Goal: Task Accomplishment & Management: Use online tool/utility

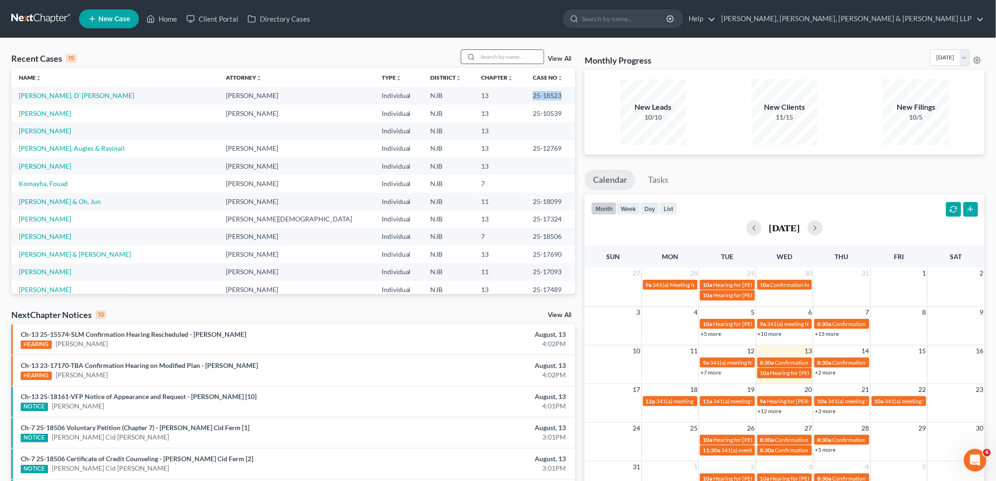
click at [490, 52] on input "search" at bounding box center [511, 57] width 66 height 14
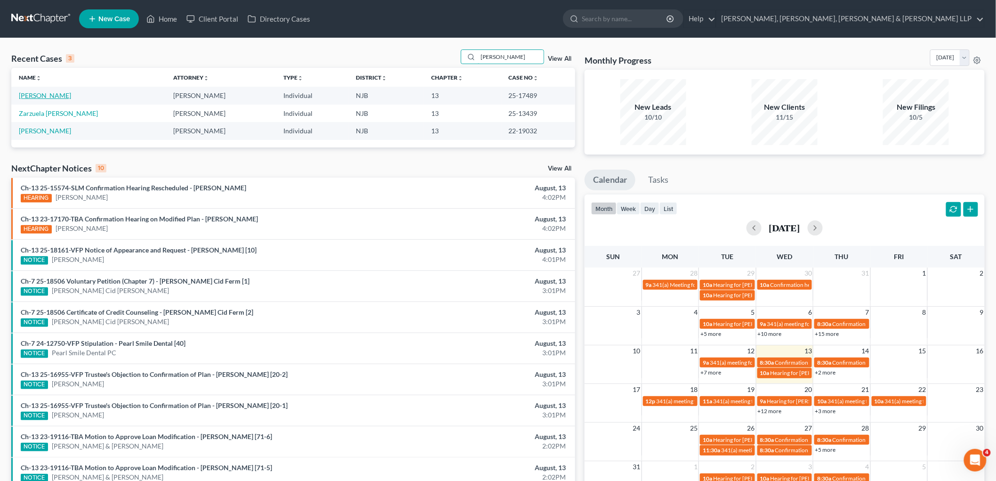
type input "[PERSON_NAME]"
click at [52, 96] on link "[PERSON_NAME]" at bounding box center [45, 95] width 52 height 8
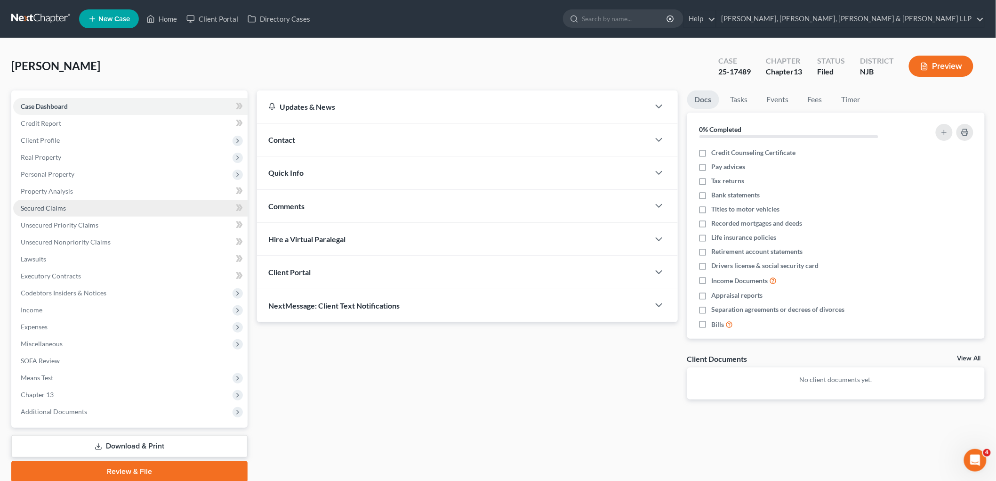
click at [46, 204] on span "Secured Claims" at bounding box center [43, 208] width 45 height 8
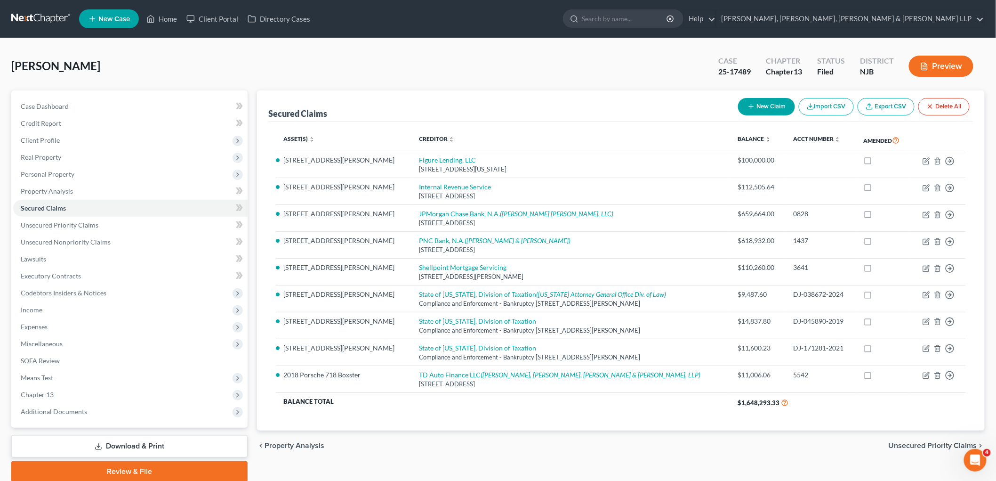
click at [930, 447] on span "Unsecured Priority Claims" at bounding box center [933, 445] width 88 height 8
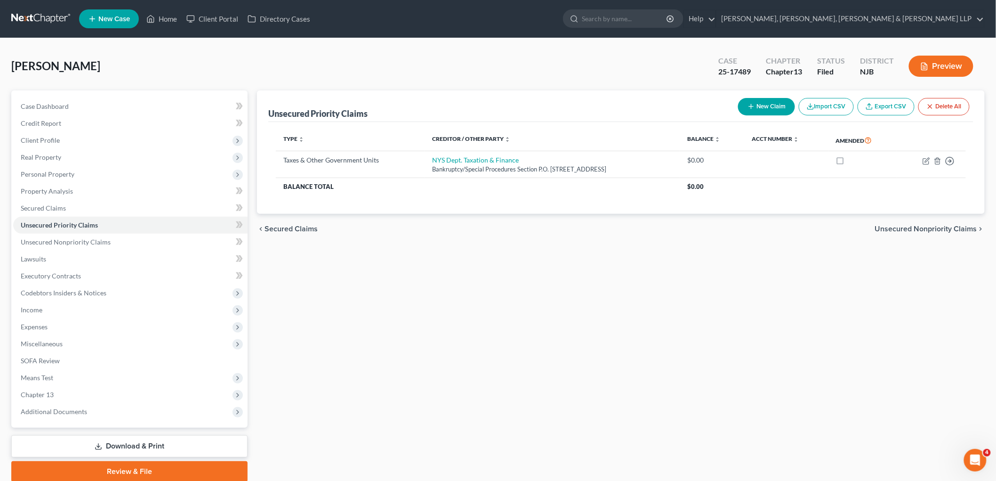
click at [288, 227] on span "Secured Claims" at bounding box center [291, 229] width 53 height 8
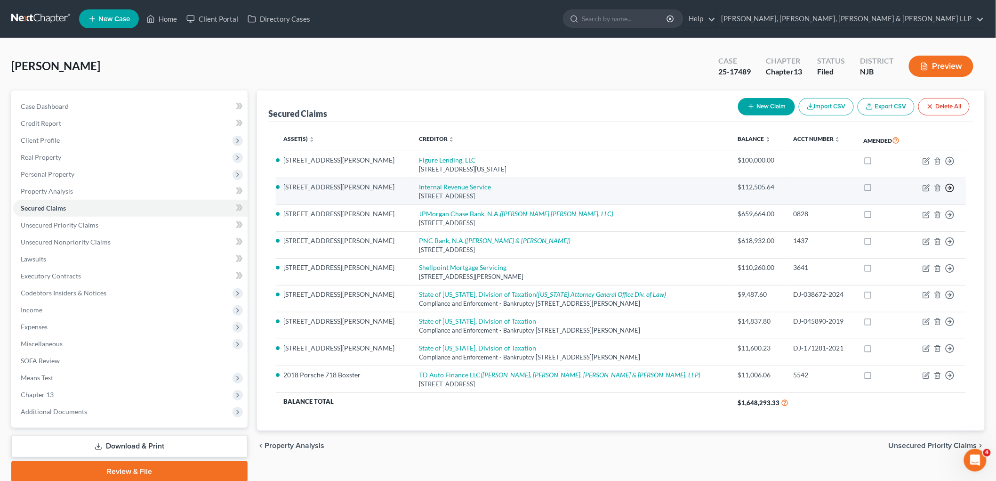
click at [949, 166] on icon "button" at bounding box center [949, 160] width 9 height 9
click at [903, 194] on link "Move to E" at bounding box center [906, 194] width 79 height 16
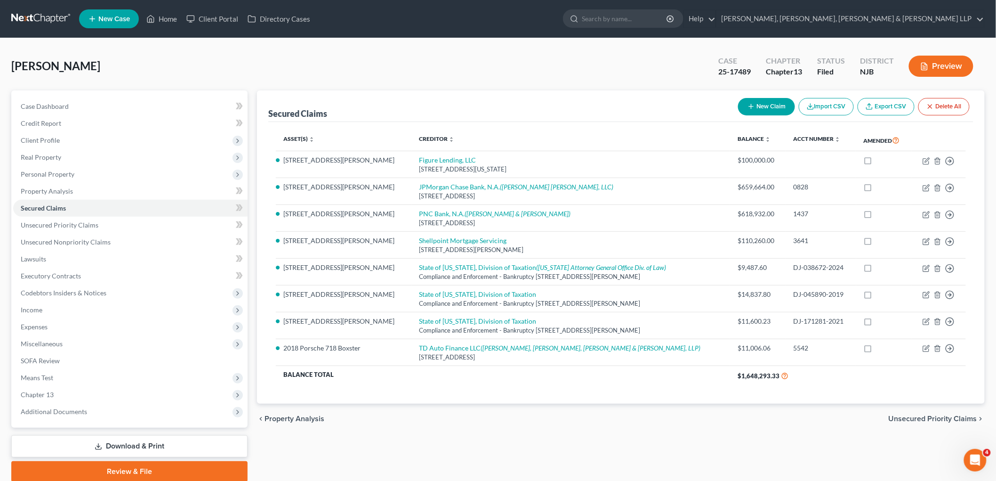
click at [905, 419] on span "Unsecured Priority Claims" at bounding box center [933, 419] width 88 height 8
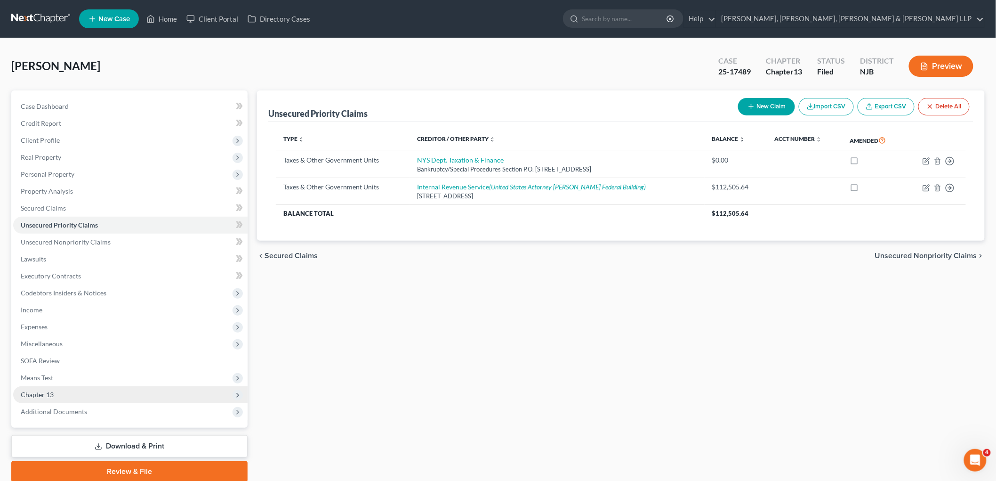
click at [48, 394] on span "Chapter 13" at bounding box center [37, 394] width 33 height 8
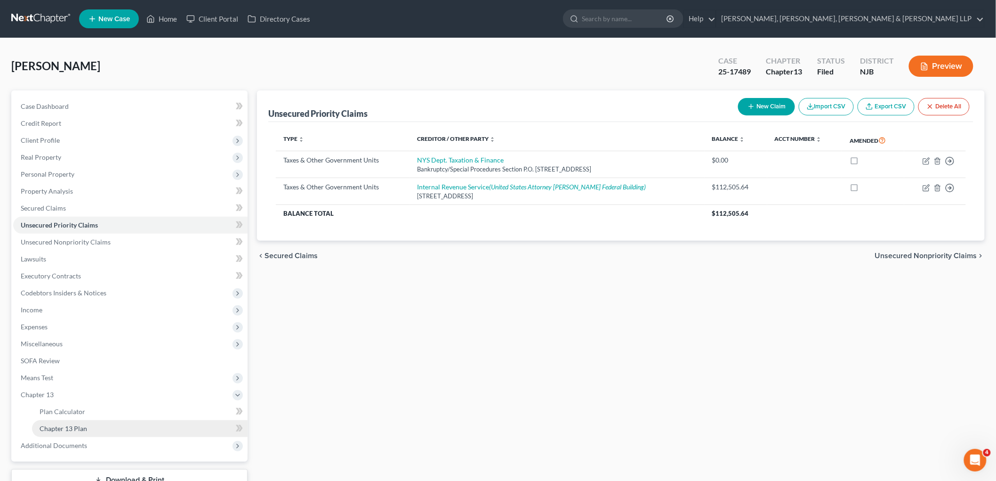
click at [69, 430] on span "Chapter 13 Plan" at bounding box center [64, 428] width 48 height 8
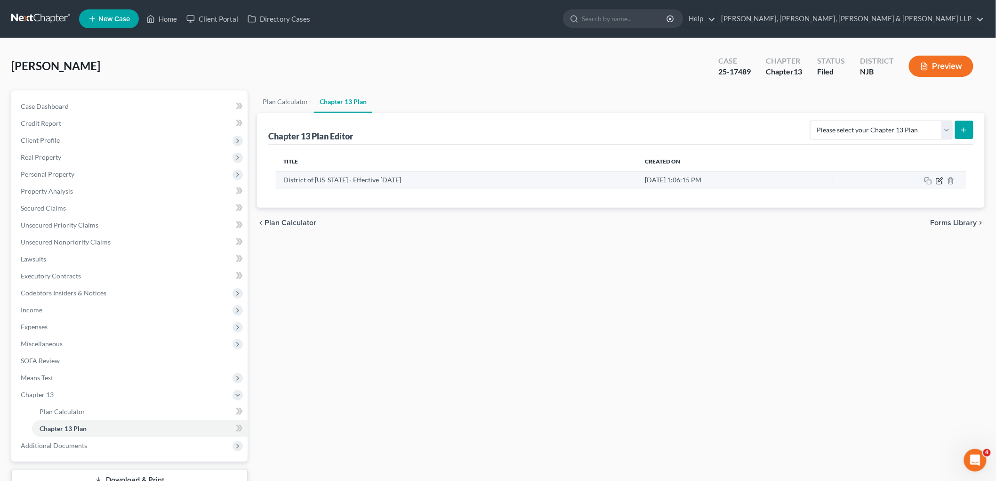
click at [937, 179] on icon "button" at bounding box center [940, 181] width 8 height 8
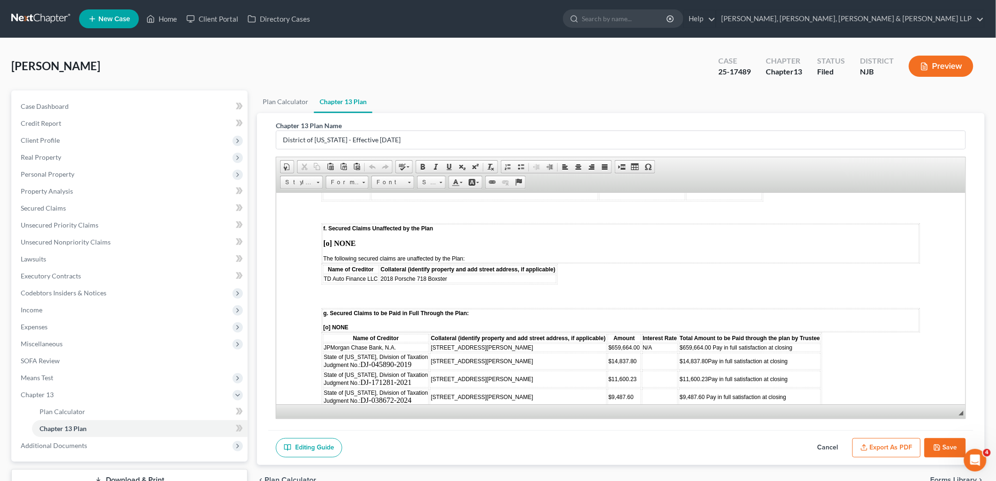
scroll to position [1359, 0]
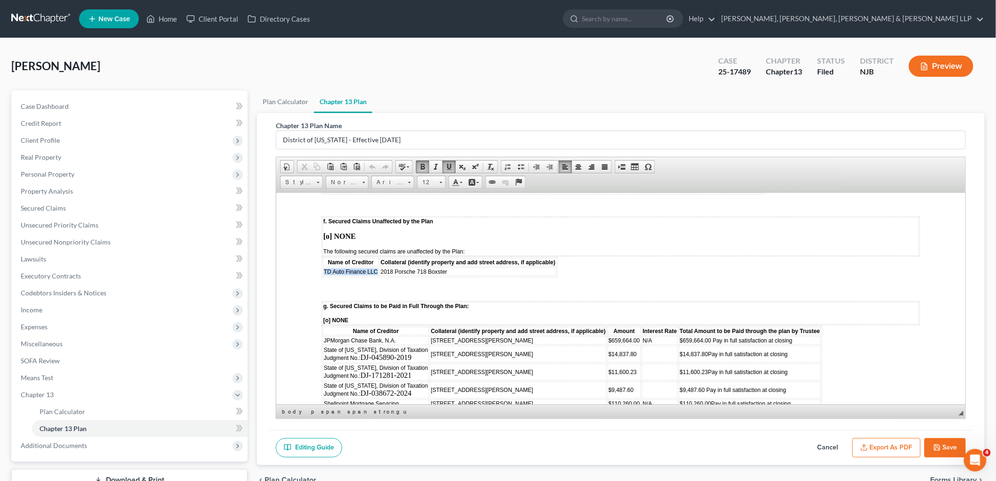
drag, startPoint x: 375, startPoint y: 230, endPoint x: 323, endPoint y: 231, distance: 51.8
click at [323, 268] on span "TD Auto Finance LLC" at bounding box center [350, 271] width 54 height 7
copy span "TD Auto Finance LLC"
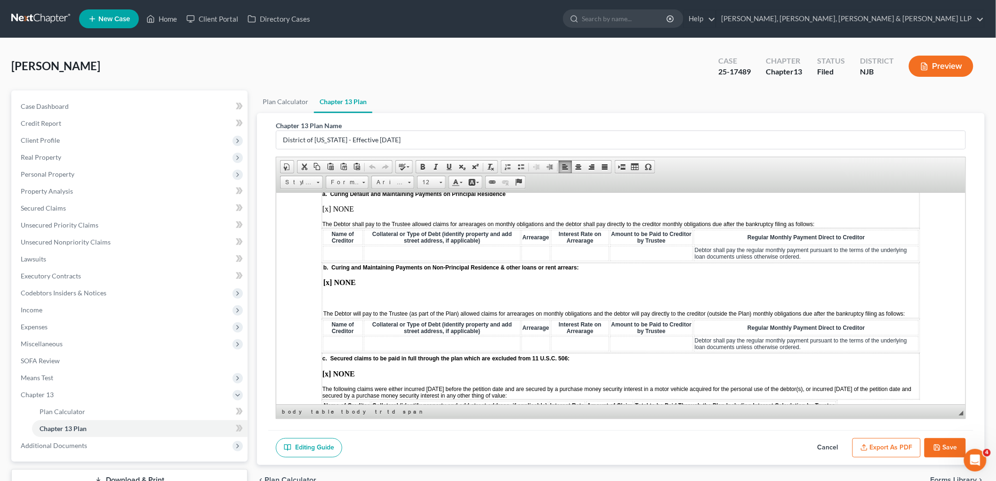
scroll to position [941, 0]
click at [327, 277] on strong "[x] NONE" at bounding box center [339, 281] width 32 height 8
click at [338, 335] on td at bounding box center [342, 342] width 40 height 15
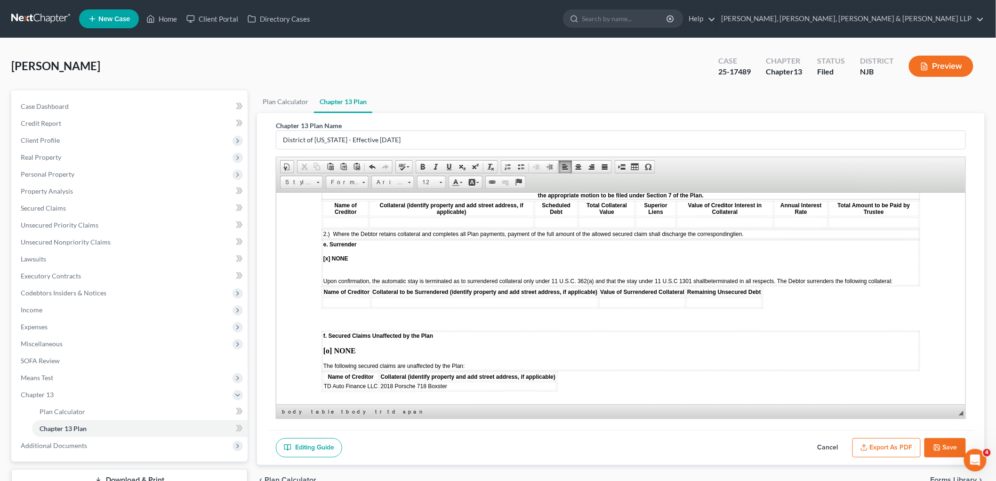
scroll to position [1255, 0]
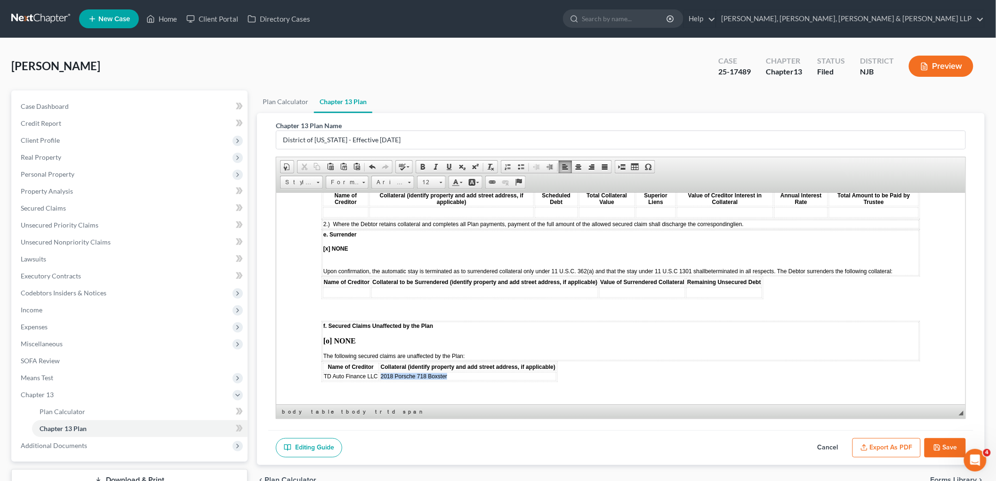
drag, startPoint x: 447, startPoint y: 335, endPoint x: 378, endPoint y: 334, distance: 68.7
click at [379, 371] on td "2018 Porsche 718 Boxster" at bounding box center [467, 375] width 177 height 8
copy span "2018 Porsche 718 Boxster"
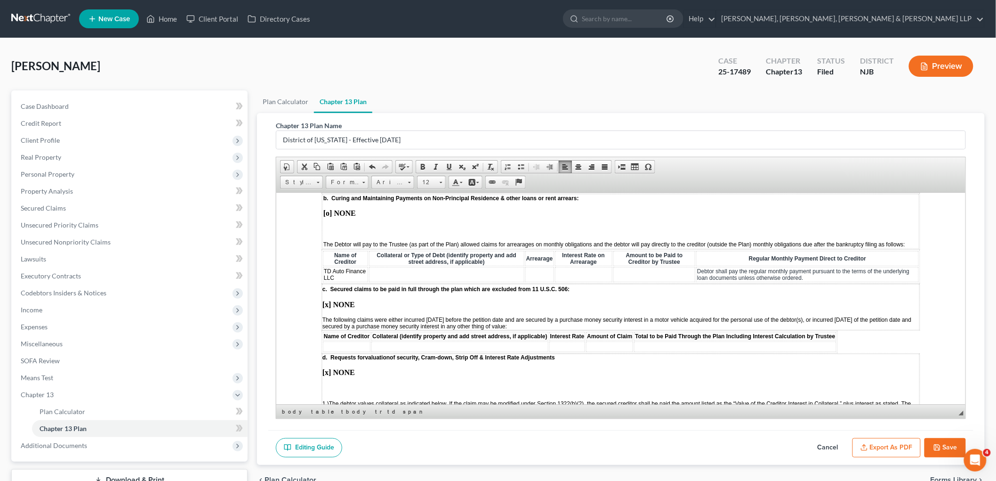
scroll to position [994, 0]
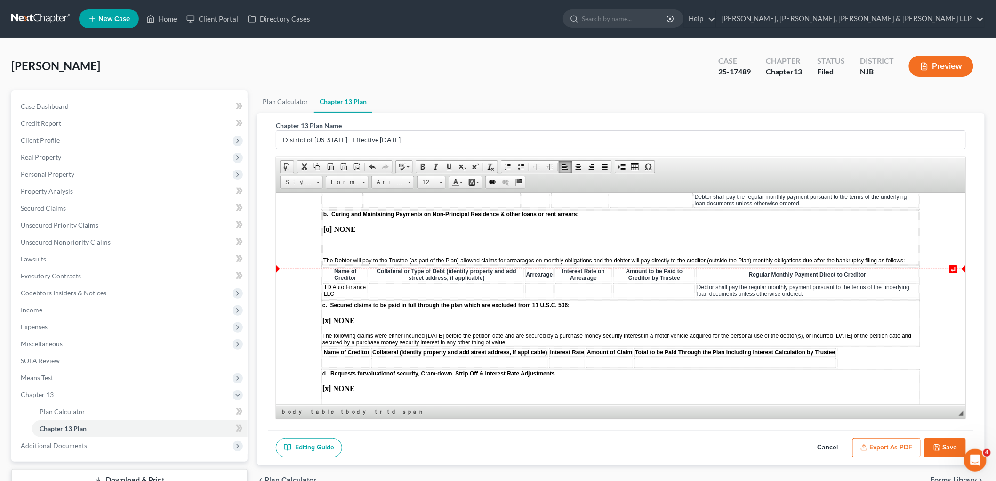
click at [409, 282] on td at bounding box center [446, 289] width 155 height 15
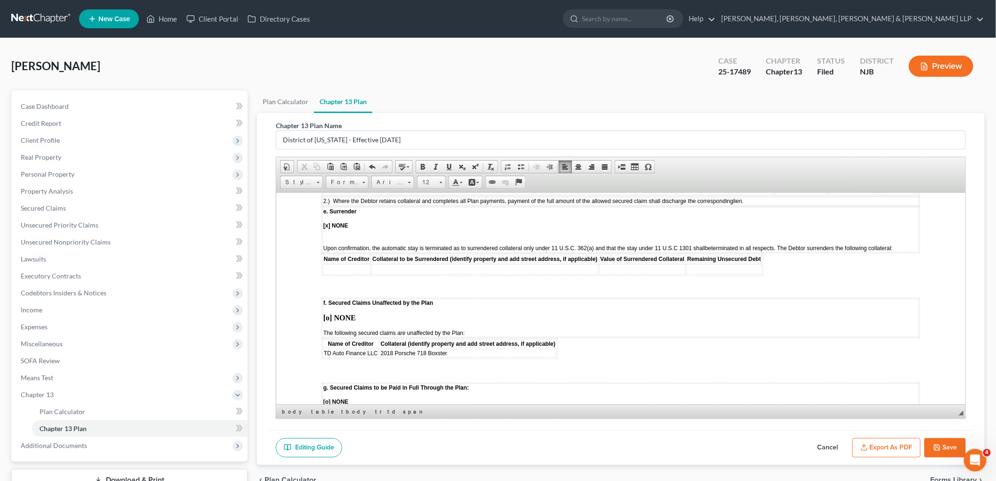
scroll to position [1307, 0]
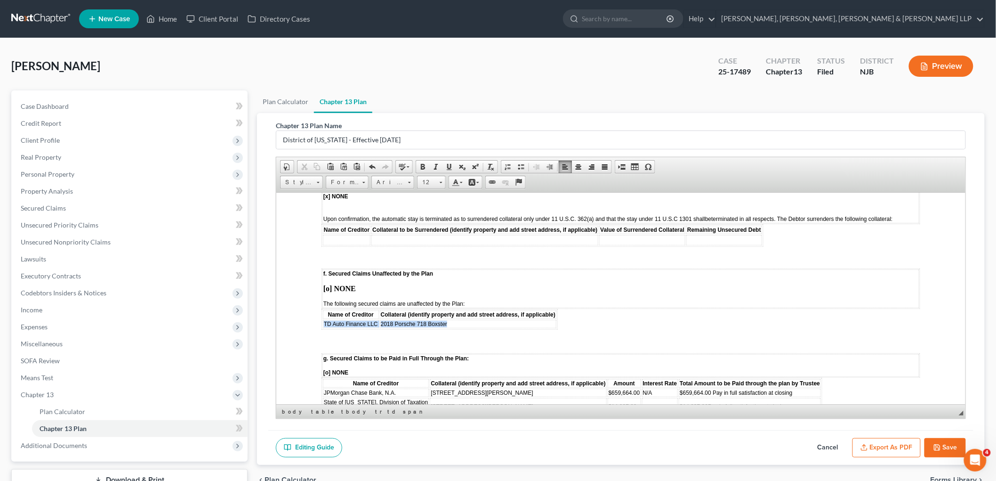
drag, startPoint x: 447, startPoint y: 284, endPoint x: 322, endPoint y: 282, distance: 124.7
click at [322, 319] on tr "TD Auto Finance LLC 2018 Porsche 718 Boxster" at bounding box center [438, 323] width 233 height 8
click at [328, 284] on strong "[o] NONE" at bounding box center [339, 288] width 32 height 8
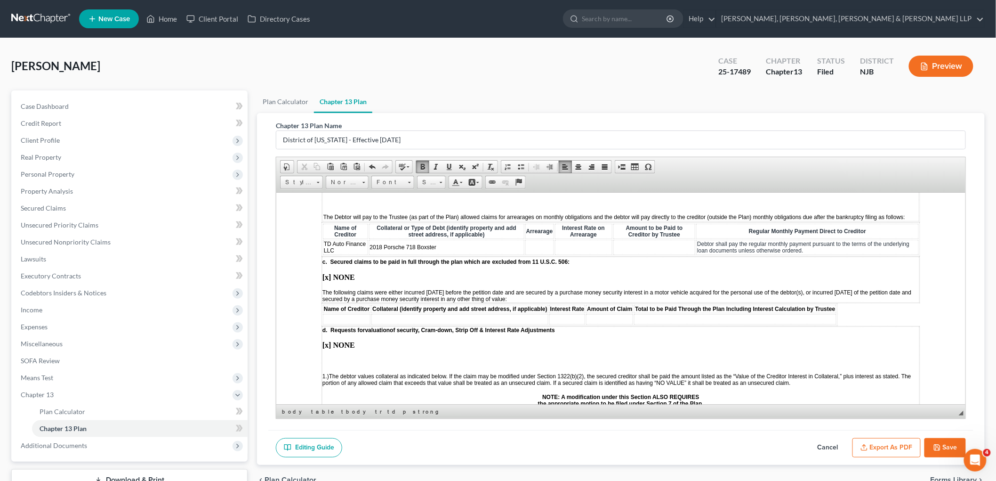
scroll to position [994, 0]
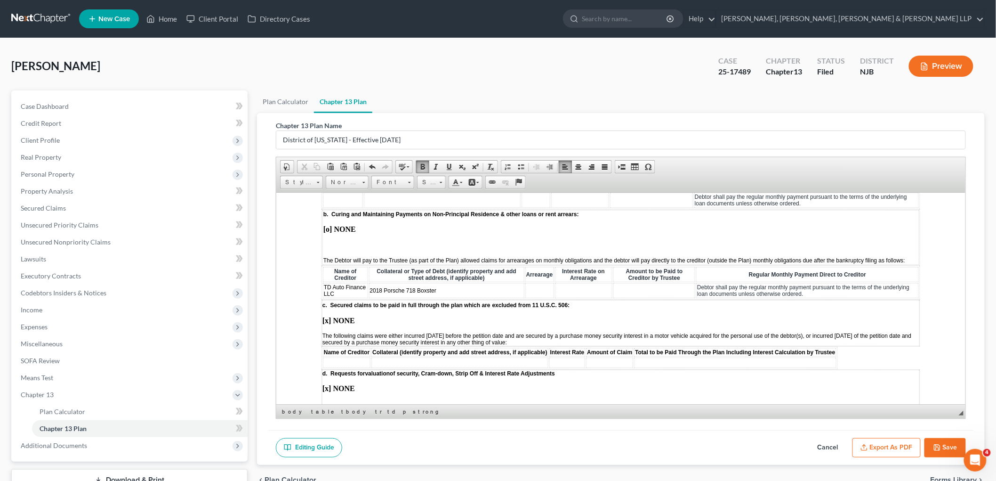
click at [530, 282] on td at bounding box center [539, 289] width 29 height 15
click at [577, 282] on td at bounding box center [582, 289] width 57 height 15
drag, startPoint x: 546, startPoint y: 258, endPoint x: 524, endPoint y: 257, distance: 21.7
click at [525, 282] on td "$852.76" at bounding box center [539, 289] width 29 height 15
copy td "$852.76"
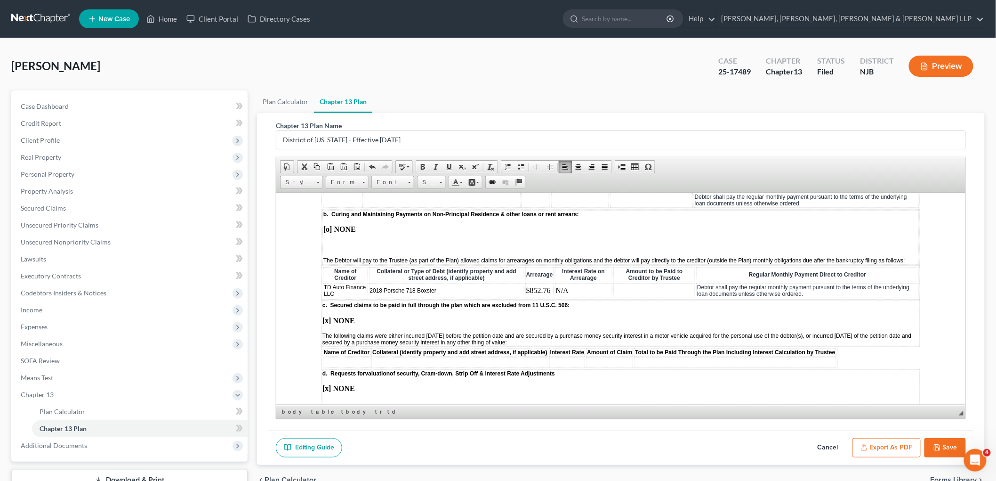
click at [631, 282] on td at bounding box center [654, 289] width 82 height 15
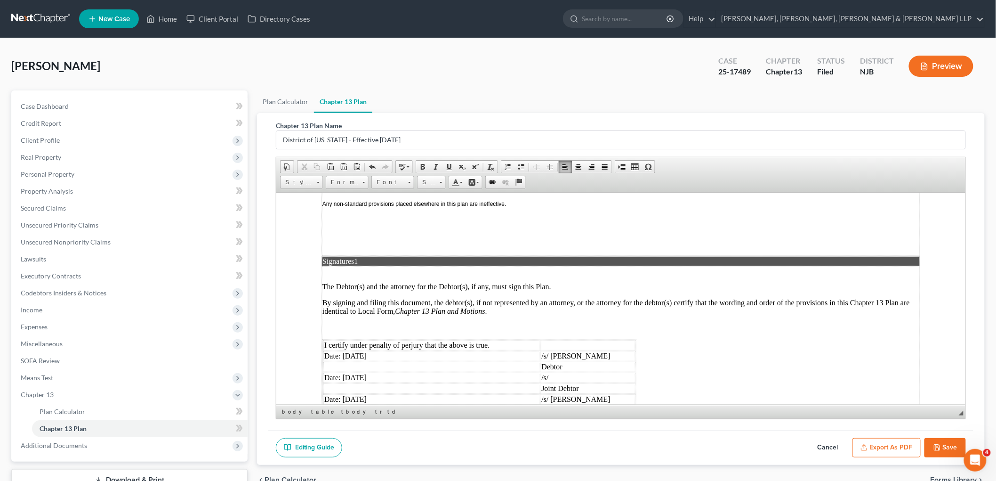
scroll to position [2499, 0]
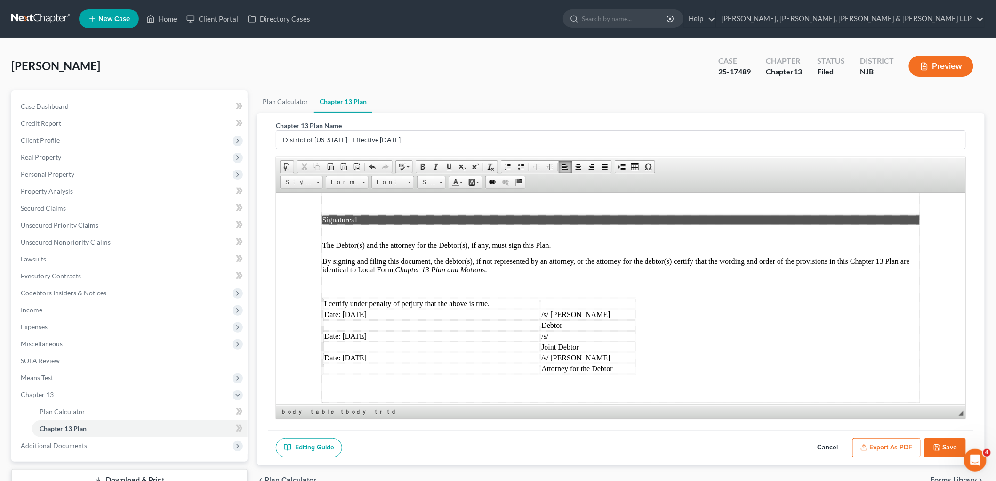
drag, startPoint x: 883, startPoint y: 443, endPoint x: 98, endPoint y: 128, distance: 845.2
click at [883, 443] on button "Export as PDF" at bounding box center [886, 448] width 68 height 20
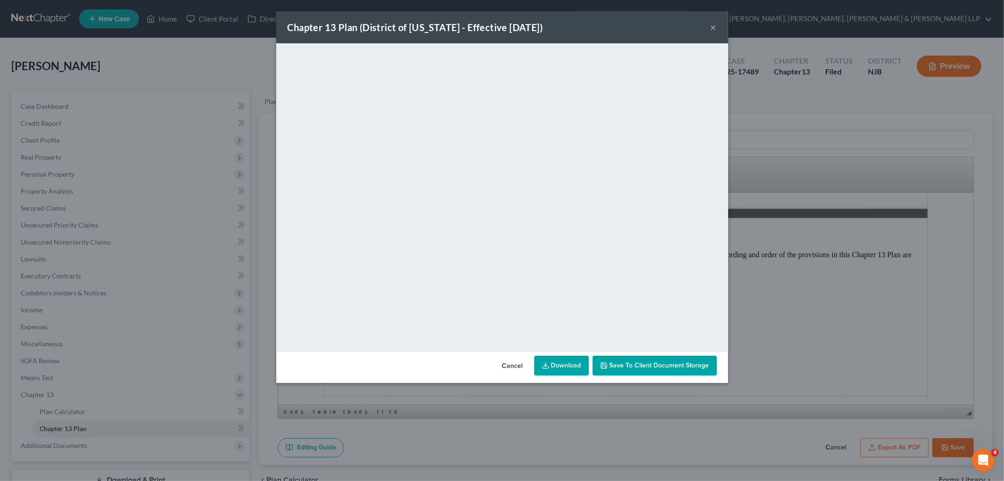
drag, startPoint x: 518, startPoint y: 364, endPoint x: 733, endPoint y: 411, distance: 220.1
click at [518, 364] on button "Cancel" at bounding box center [513, 365] width 36 height 19
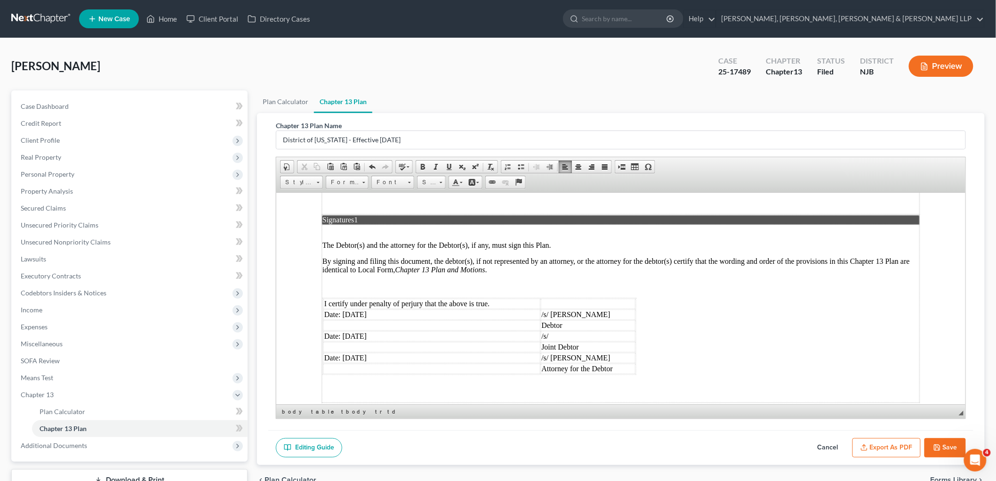
click at [958, 444] on button "Save" at bounding box center [944, 448] width 41 height 20
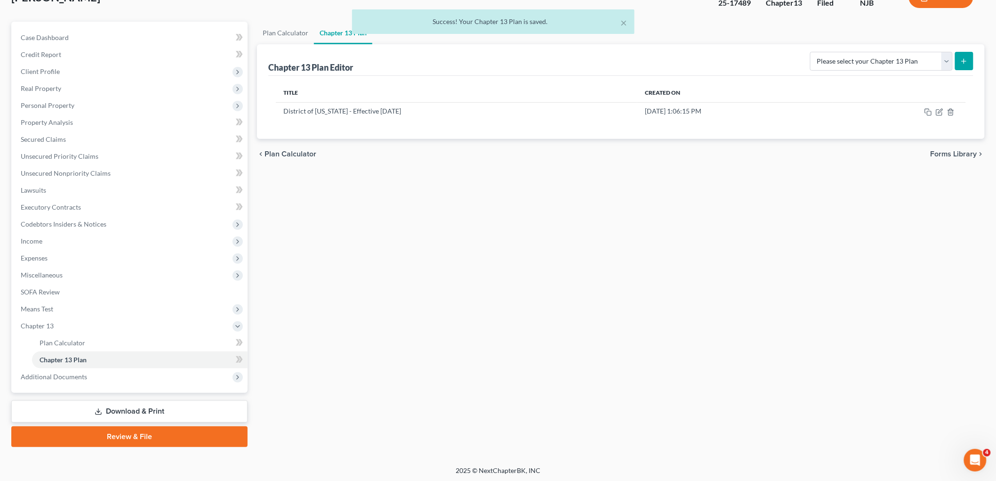
scroll to position [69, 0]
click at [128, 407] on link "Download & Print" at bounding box center [129, 411] width 236 height 22
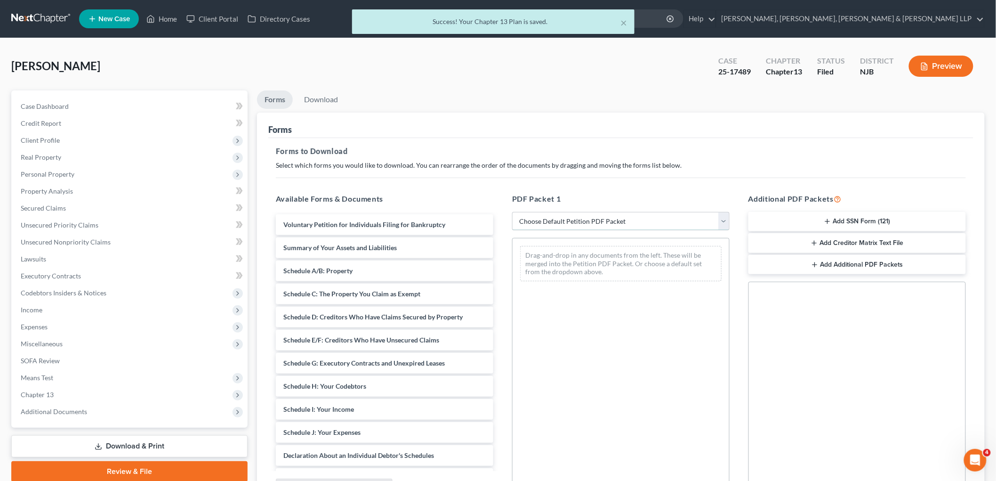
drag, startPoint x: 537, startPoint y: 221, endPoint x: 537, endPoint y: 227, distance: 6.1
click at [537, 221] on select "Choose Default Petition PDF Packet Complete Bankruptcy Petition (all forms and …" at bounding box center [620, 221] width 217 height 19
select select "0"
click at [512, 212] on select "Choose Default Petition PDF Packet Complete Bankruptcy Petition (all forms and …" at bounding box center [620, 221] width 217 height 19
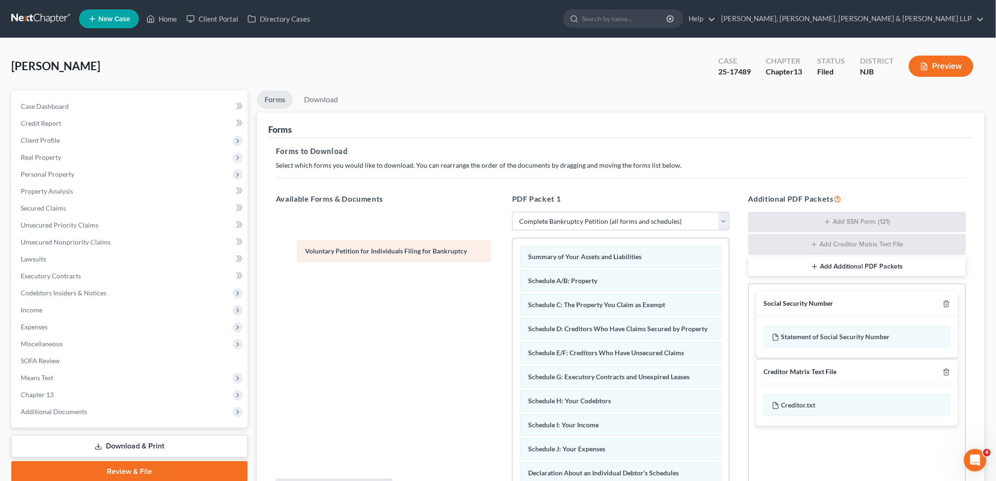
drag, startPoint x: 564, startPoint y: 255, endPoint x: 342, endPoint y: 249, distance: 222.2
click at [513, 249] on div "Voluntary Petition for Individuals Filing for Bankruptcy Voluntary Petition for…" at bounding box center [621, 476] width 217 height 477
drag, startPoint x: 318, startPoint y: 97, endPoint x: 380, endPoint y: 298, distance: 210.7
click at [318, 96] on link "Download" at bounding box center [321, 99] width 49 height 18
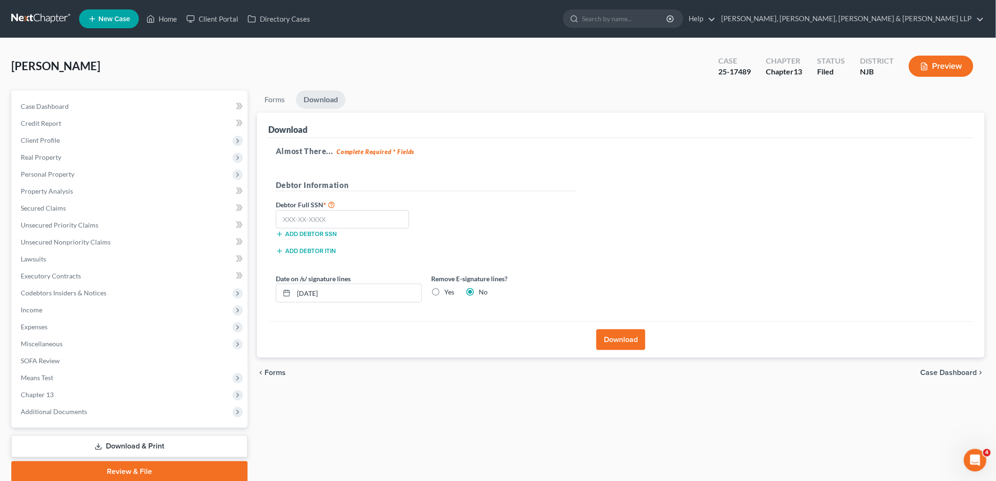
click at [614, 337] on button "Download" at bounding box center [620, 339] width 49 height 21
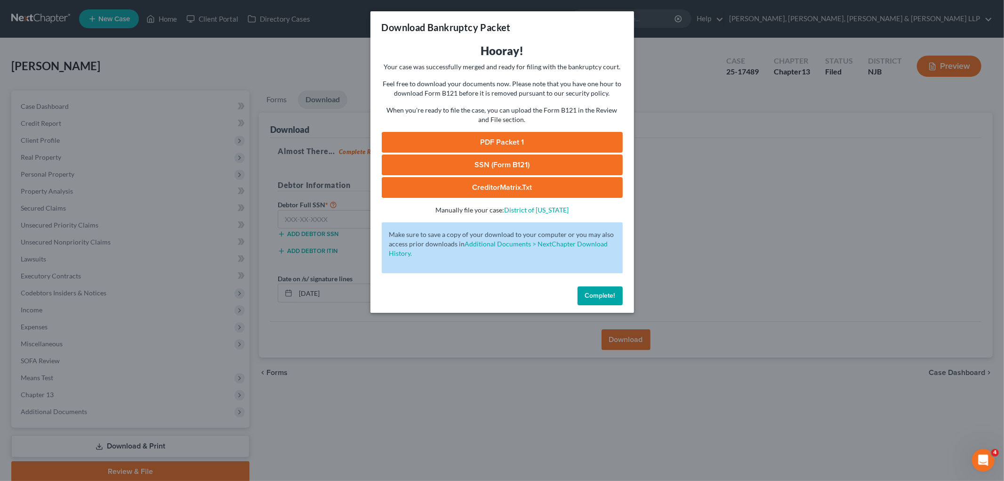
click at [523, 146] on link "PDF Packet 1" at bounding box center [502, 142] width 241 height 21
click at [598, 295] on span "Complete!" at bounding box center [600, 295] width 30 height 8
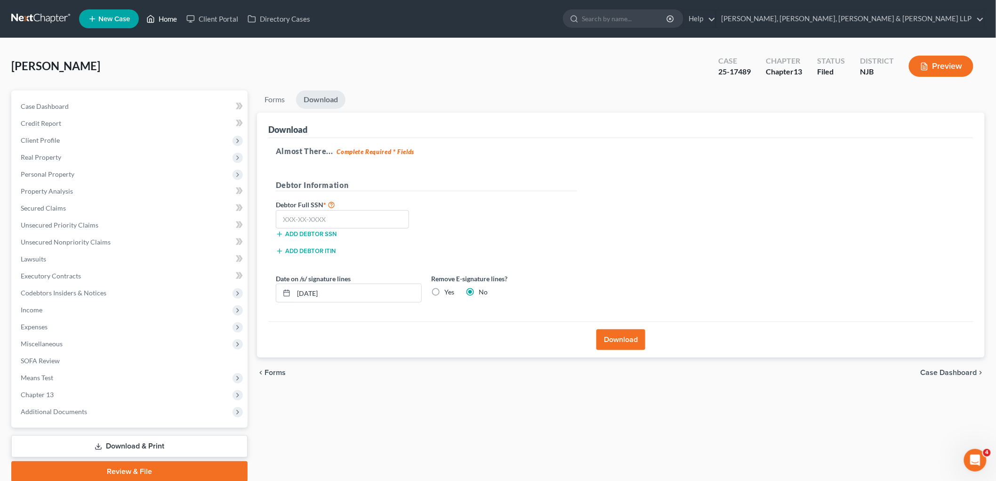
click at [167, 19] on link "Home" at bounding box center [162, 18] width 40 height 17
